Goal: Information Seeking & Learning: Learn about a topic

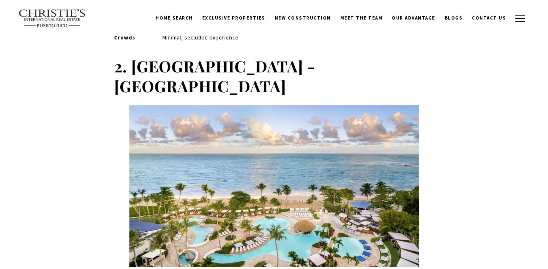
scroll to position [1215, 0]
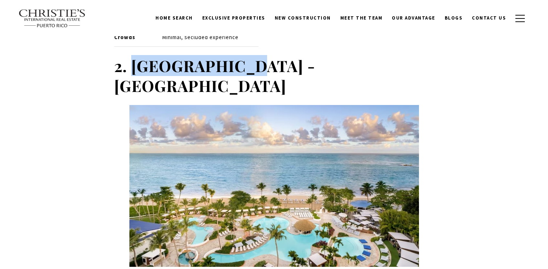
drag, startPoint x: 232, startPoint y: 51, endPoint x: 134, endPoint y: 52, distance: 97.9
click at [134, 55] on strong "2. [GEOGRAPHIC_DATA] - [GEOGRAPHIC_DATA]" at bounding box center [214, 75] width 201 height 41
copy strong "[GEOGRAPHIC_DATA]"
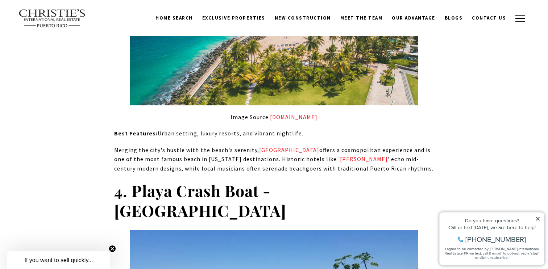
scroll to position [1641, 0]
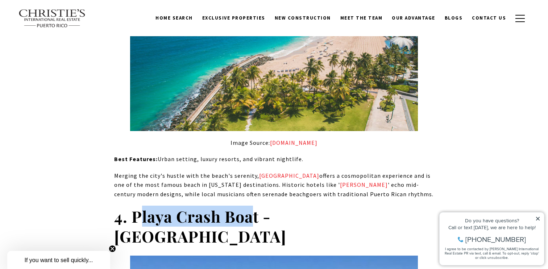
drag, startPoint x: 255, startPoint y: 124, endPoint x: 138, endPoint y: 126, distance: 117.5
click at [138, 206] on strong "4. Playa Crash Boat - [GEOGRAPHIC_DATA]" at bounding box center [200, 226] width 172 height 41
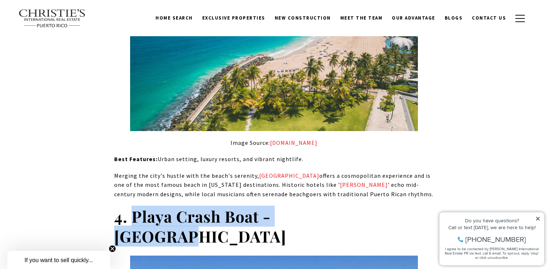
drag, startPoint x: 341, startPoint y: 130, endPoint x: 133, endPoint y: 128, distance: 207.7
click at [133, 206] on strong "4. Playa Crash Boat - [GEOGRAPHIC_DATA]" at bounding box center [200, 226] width 172 height 41
copy strong "Playa Crash Boat - Aguadill"
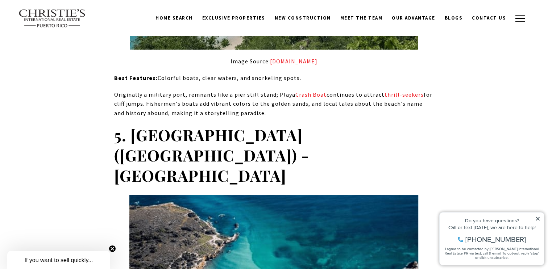
scroll to position [1995, 0]
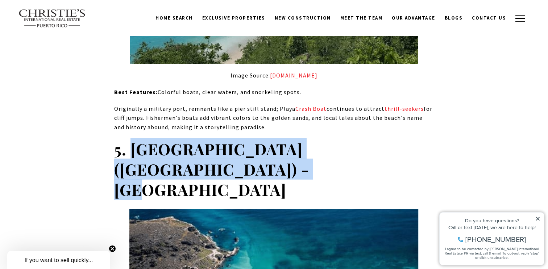
drag, startPoint x: 154, startPoint y: 67, endPoint x: 129, endPoint y: 38, distance: 38.3
click at [129, 139] on h2 "5. [GEOGRAPHIC_DATA] ([GEOGRAPHIC_DATA]) - [GEOGRAPHIC_DATA]" at bounding box center [274, 169] width 320 height 61
copy strong "[GEOGRAPHIC_DATA] ([GEOGRAPHIC_DATA]) - [GEOGRAPHIC_DATA]"
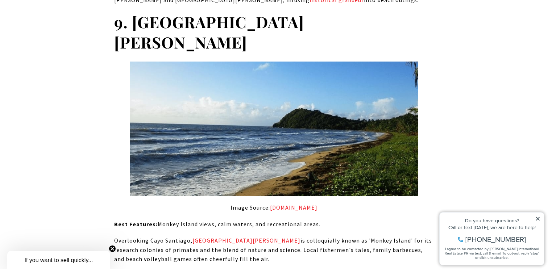
scroll to position [3449, 0]
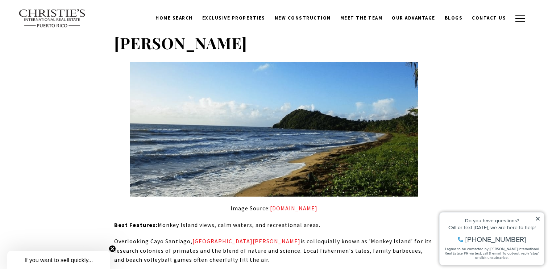
drag, startPoint x: 144, startPoint y: 72, endPoint x: 273, endPoint y: 73, distance: 129.8
copy strong "[GEOGRAPHIC_DATA][PERSON_NAME][PERSON_NAME]"
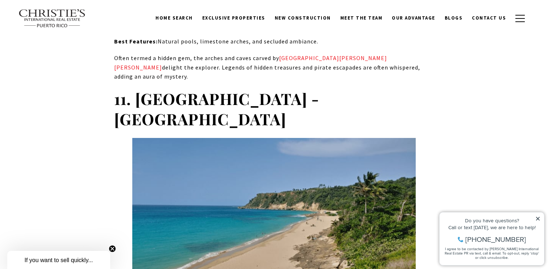
scroll to position [3923, 0]
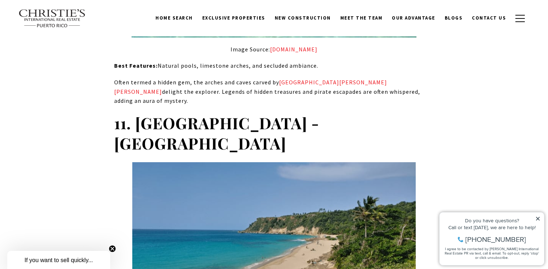
drag, startPoint x: 223, startPoint y: 133, endPoint x: 140, endPoint y: 134, distance: 82.7
copy strong "[GEOGRAPHIC_DATA]"
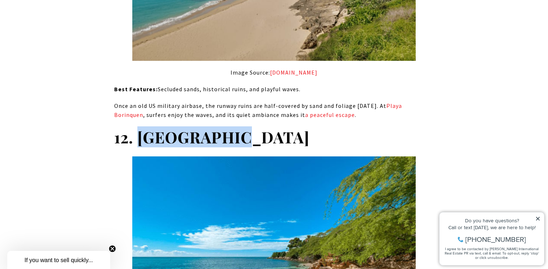
scroll to position [4285, 0]
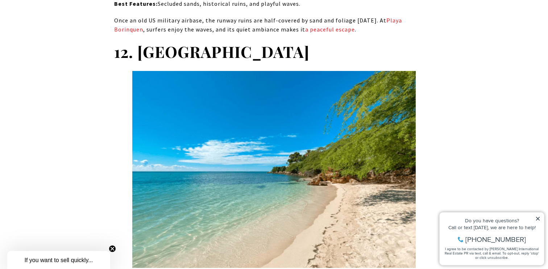
drag, startPoint x: 265, startPoint y: 75, endPoint x: 137, endPoint y: 78, distance: 128.4
copy strong "Playa El Combate"
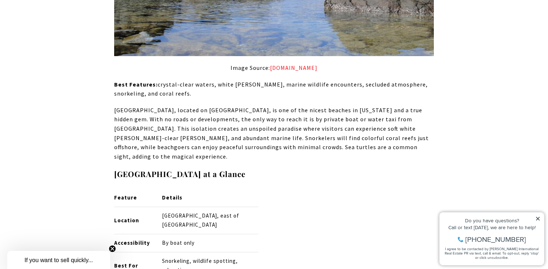
scroll to position [1005, 0]
